Goal: Transaction & Acquisition: Book appointment/travel/reservation

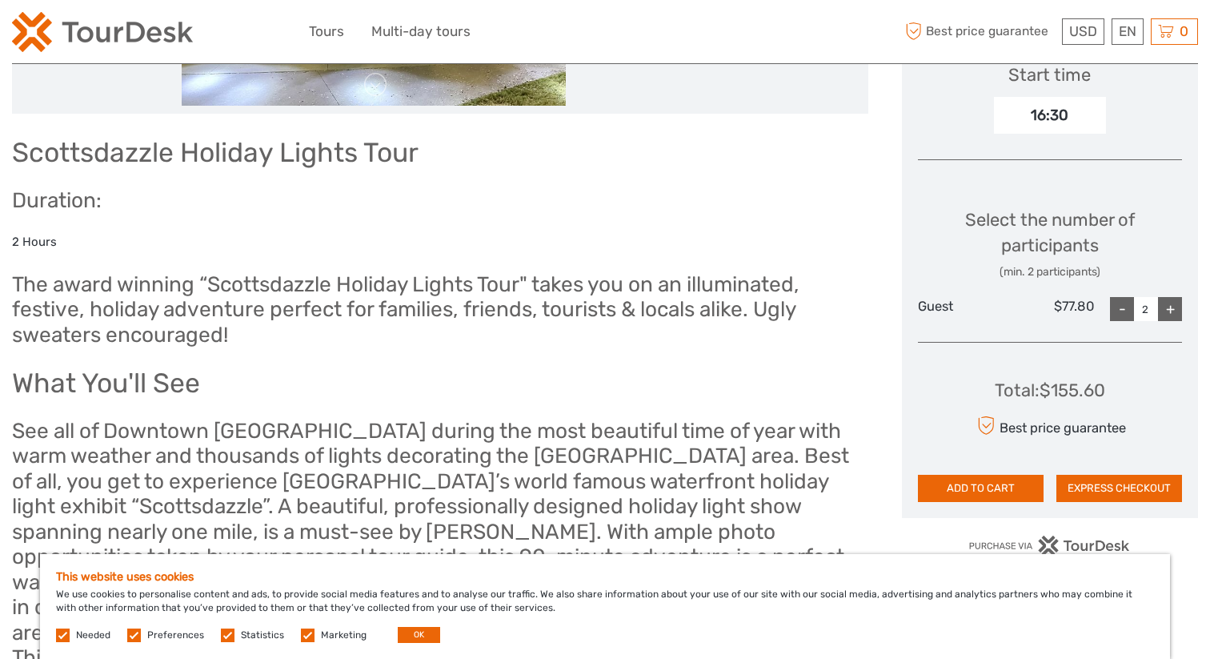
scroll to position [564, 0]
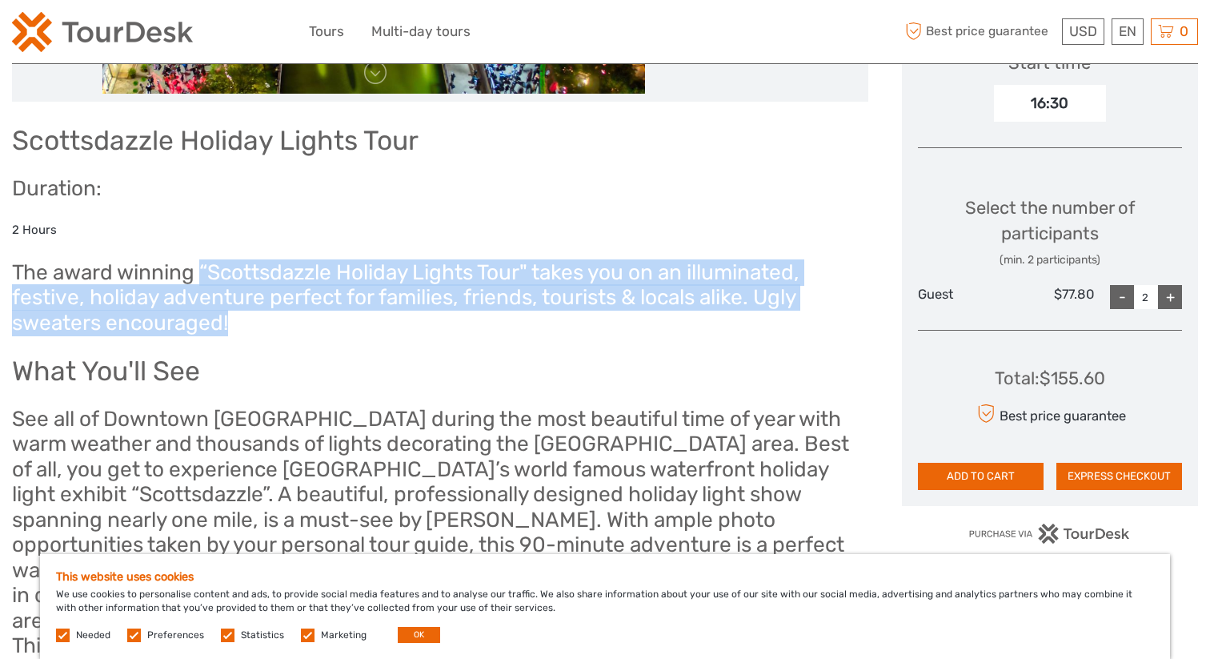
drag, startPoint x: 204, startPoint y: 266, endPoint x: 639, endPoint y: 325, distance: 438.5
click at [639, 325] on h2 "The award winning “Scottsdazzle Holiday Lights Tour" takes you on an illuminate…" at bounding box center [440, 298] width 856 height 76
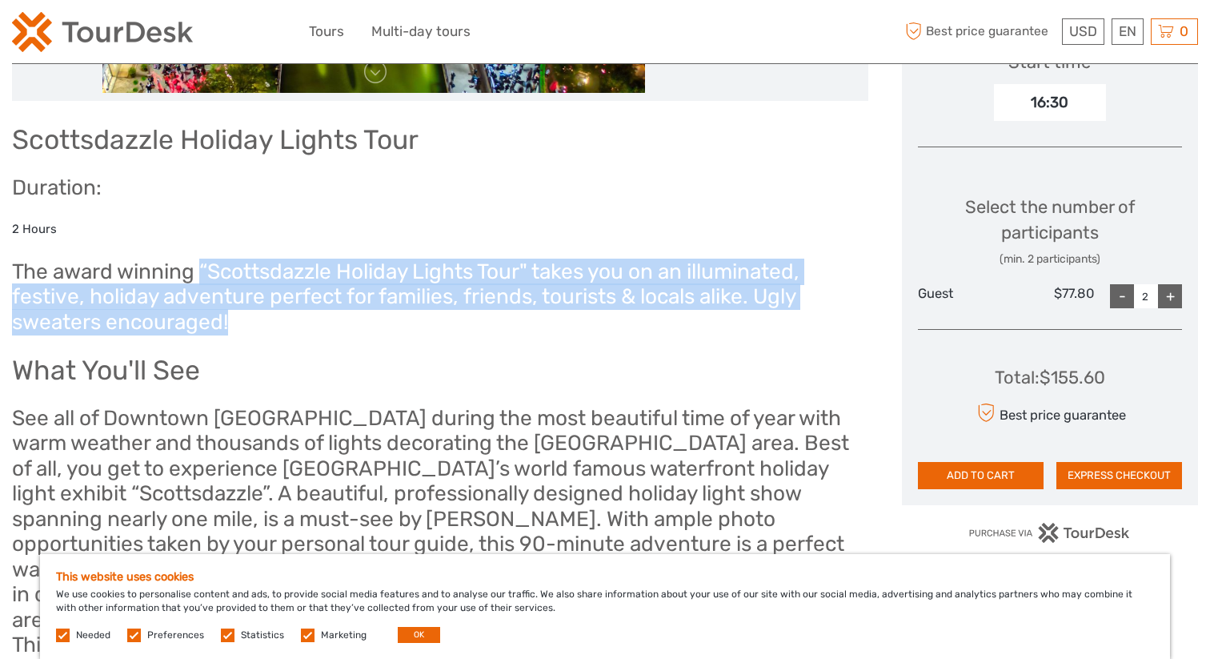
copy h2 "“Scottsdazzle Holiday Lights Tour" takes you on an illuminated, festive, holida…"
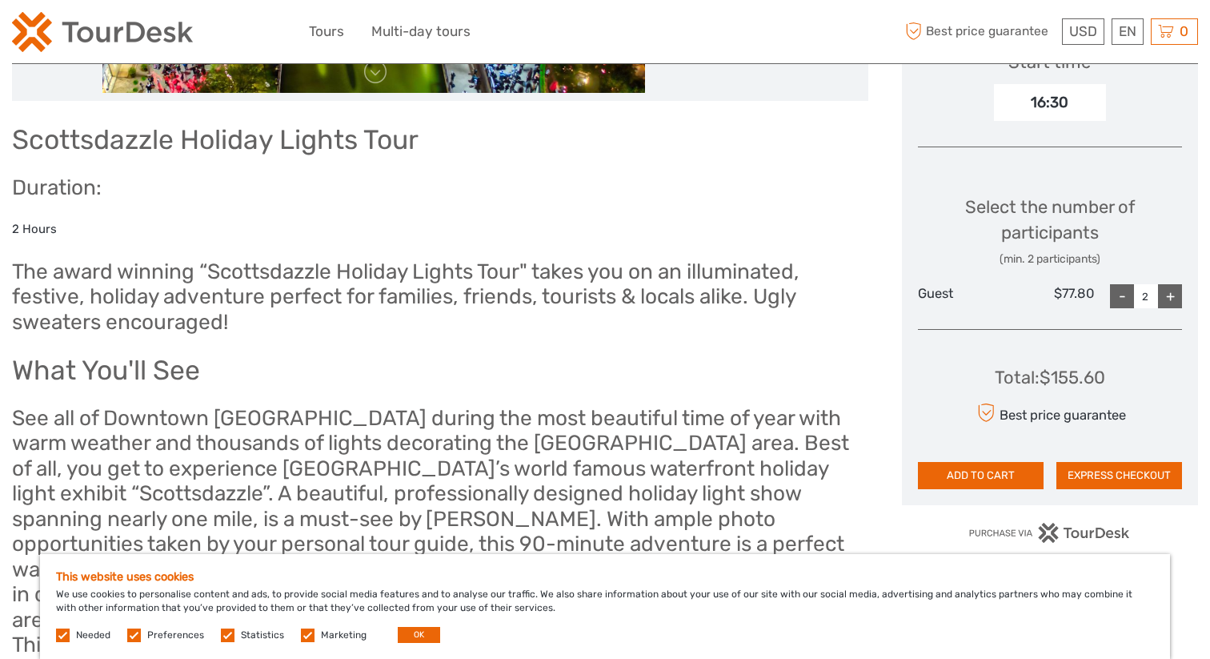
drag, startPoint x: 244, startPoint y: 286, endPoint x: 207, endPoint y: 282, distance: 37.0
click at [243, 286] on h2 "The award winning “Scottsdazzle Holiday Lights Tour" takes you on an illuminate…" at bounding box center [440, 297] width 856 height 76
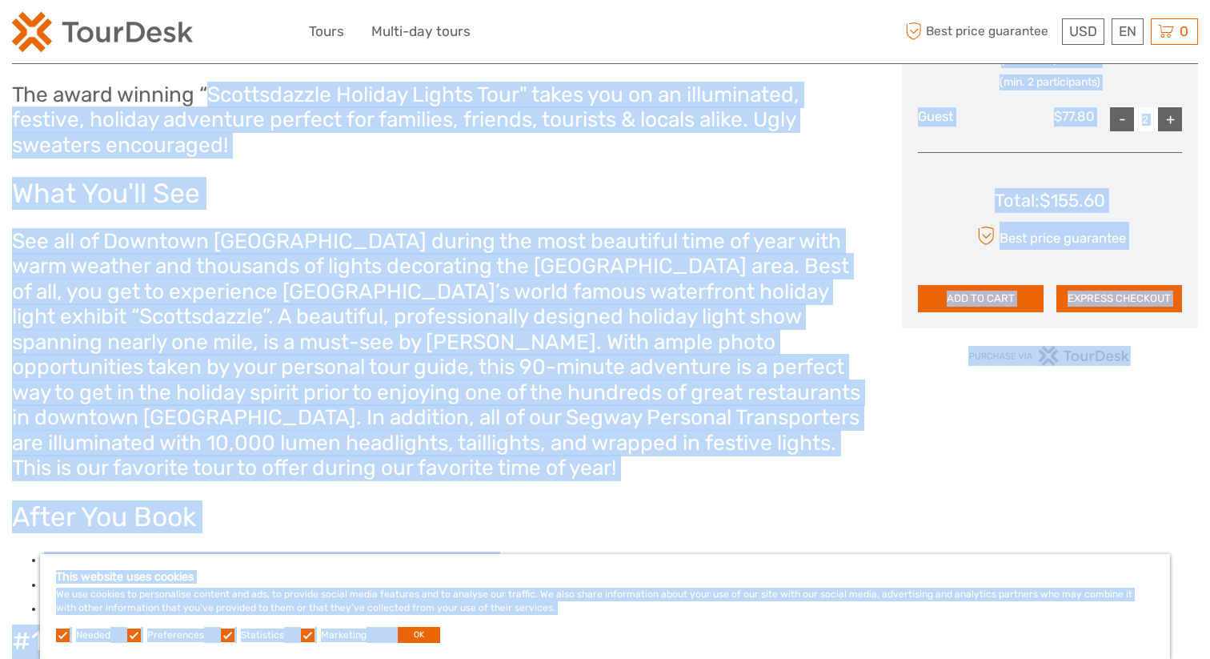
scroll to position [757, 0]
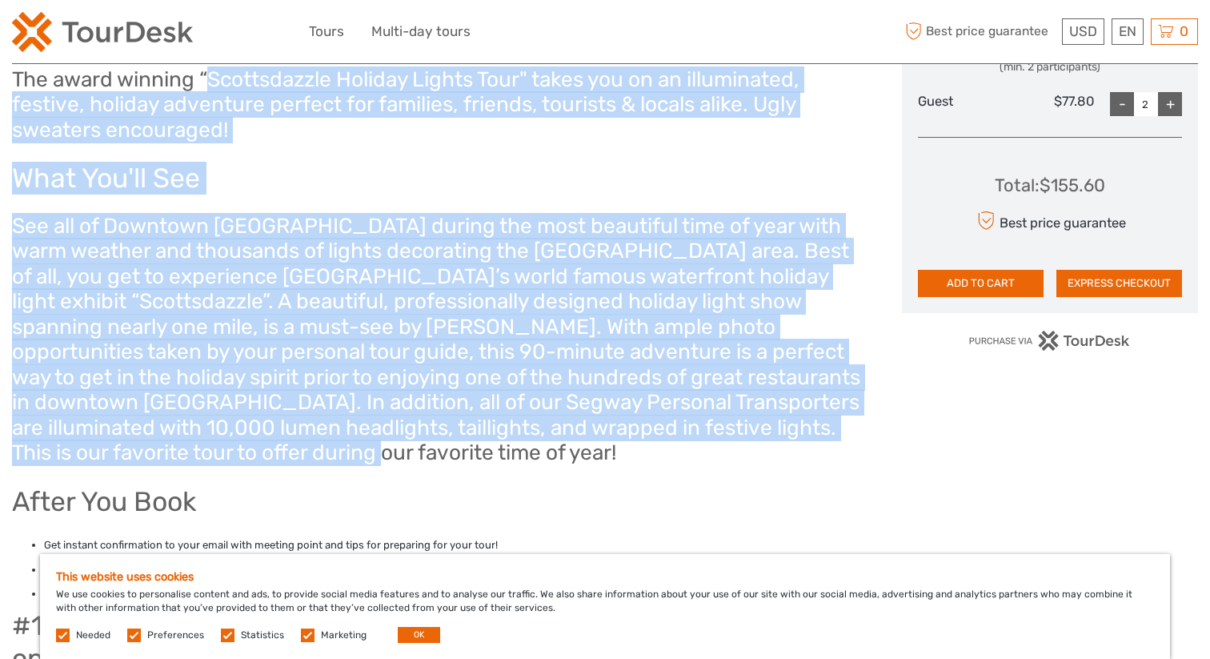
drag, startPoint x: 206, startPoint y: 266, endPoint x: 476, endPoint y: 460, distance: 332.4
click at [477, 460] on div "Scottsdazzle Holiday Lights Tour Duration: 2 Hours The award winning “Scottsdaz…" at bounding box center [440, 309] width 856 height 768
copy div "Scottsdazzle Holiday Lights Tour" takes you on an illuminated, festive, holiday…"
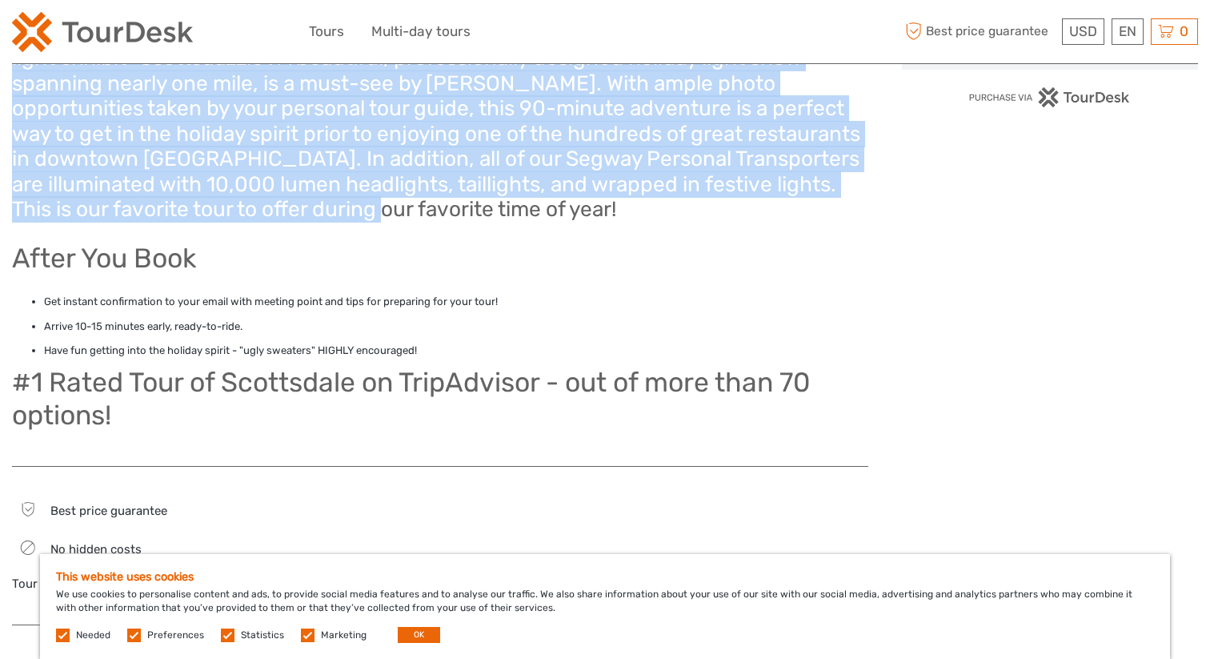
scroll to position [1001, 0]
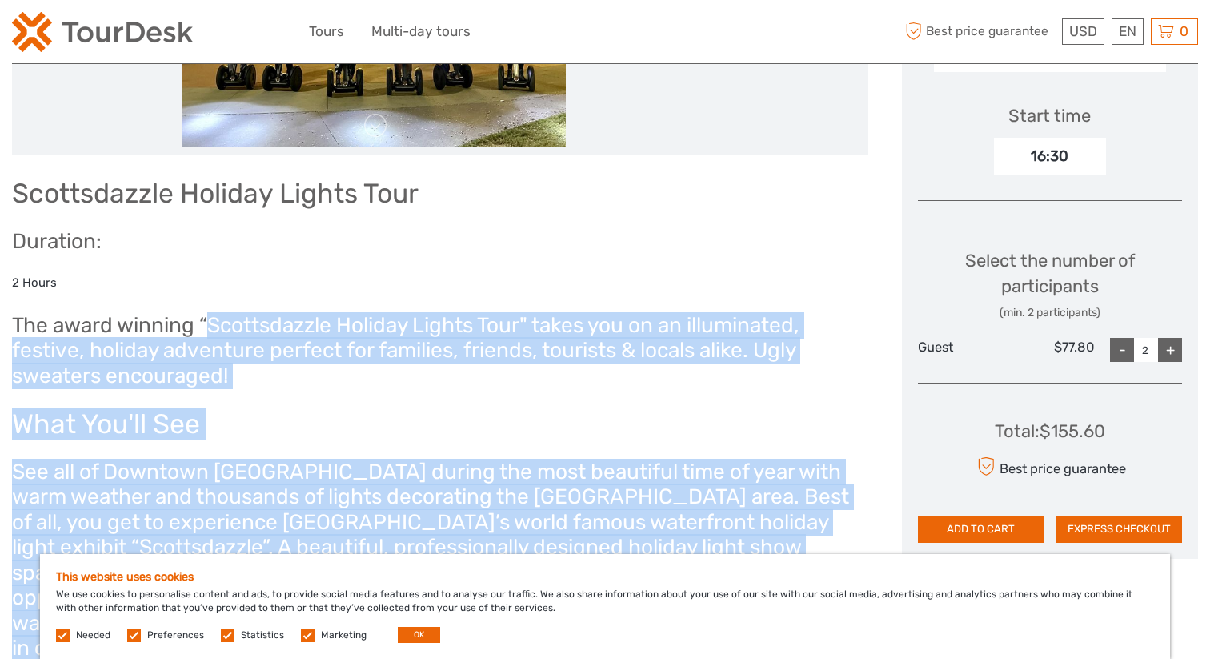
copy div "Scottsdazzle Holiday Lights Tour" takes you on an illuminated, festive, holiday…"
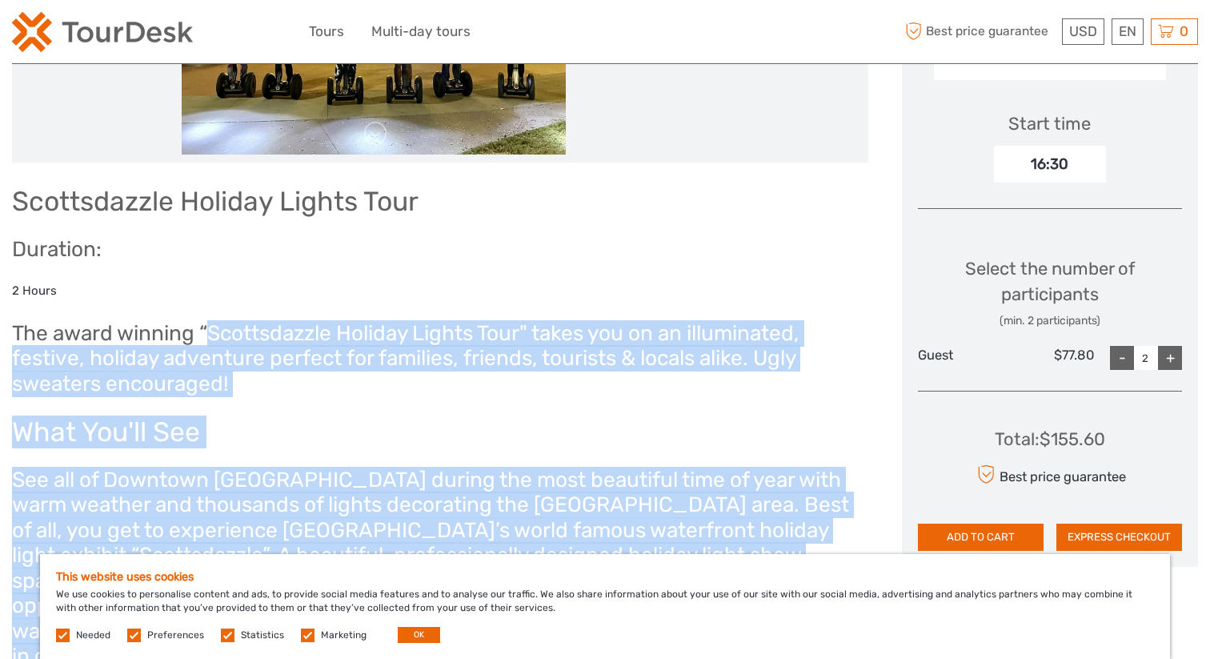
scroll to position [0, 0]
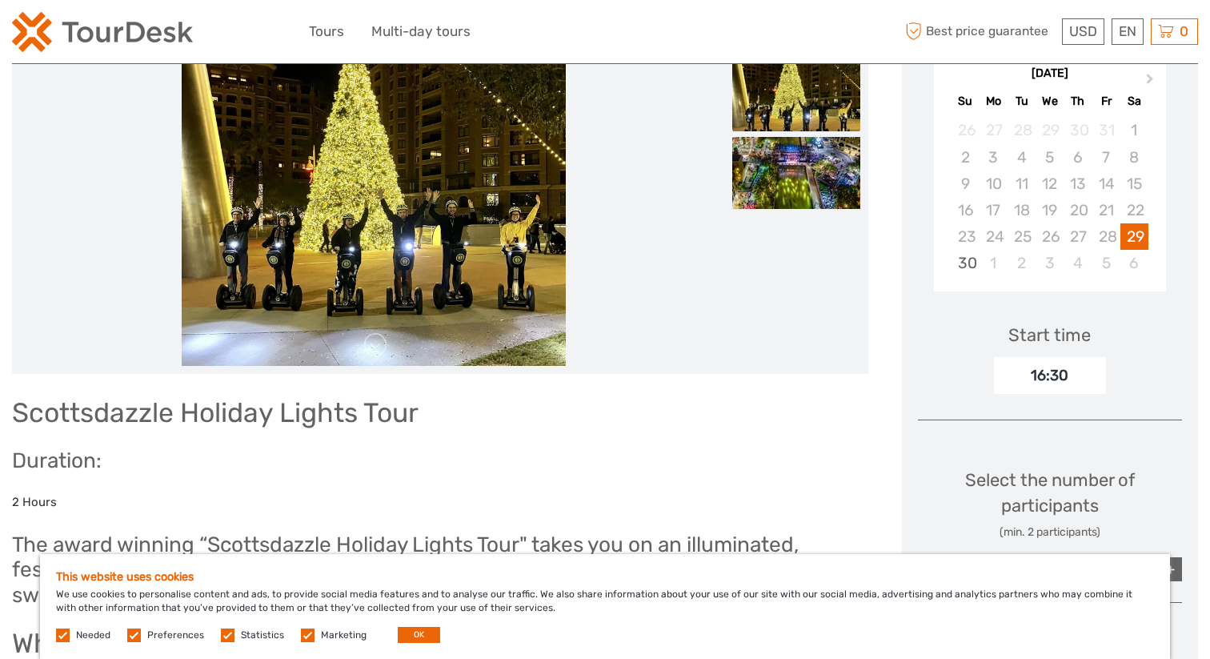
scroll to position [290, 0]
